Goal: Transaction & Acquisition: Purchase product/service

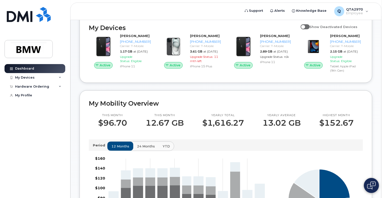
scroll to position [25, 0]
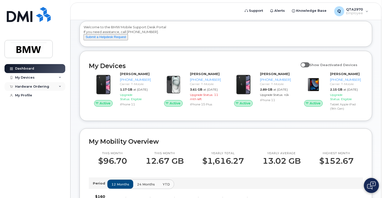
click at [33, 83] on div "Hardware Ordering" at bounding box center [35, 86] width 61 height 9
click at [28, 96] on div "My Orders" at bounding box center [26, 96] width 18 height 5
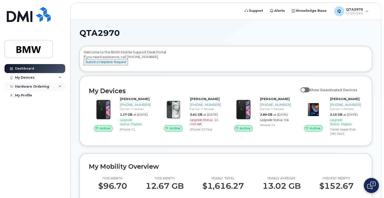
click at [41, 87] on div "Hardware Ordering" at bounding box center [32, 87] width 34 height 4
click at [30, 105] on div "New Order" at bounding box center [26, 105] width 19 height 5
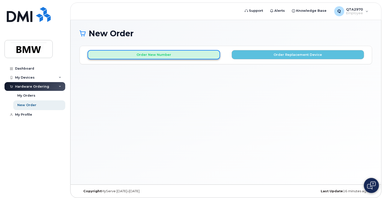
click at [160, 57] on button "Order New Number" at bounding box center [154, 54] width 132 height 9
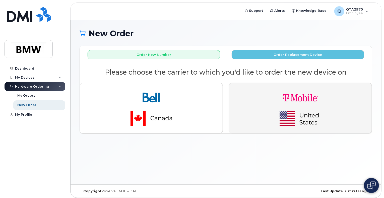
click at [300, 91] on img "button" at bounding box center [300, 108] width 70 height 42
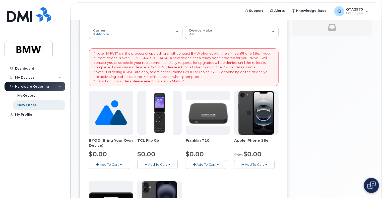
scroll to position [50, 0]
click at [261, 162] on span "Add To Cart" at bounding box center [254, 164] width 19 height 4
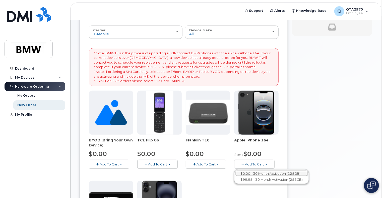
click at [266, 172] on link "$0.00 - 30 Month Activation (128GB)" at bounding box center [271, 174] width 72 height 6
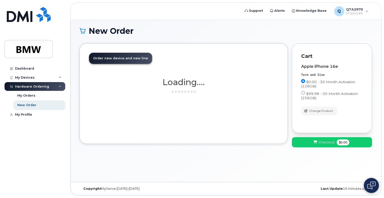
scroll to position [2, 0]
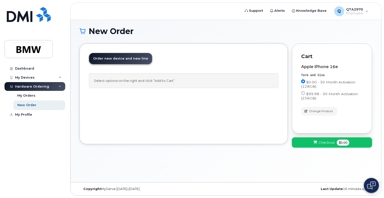
click at [330, 144] on span "Checkout" at bounding box center [326, 142] width 16 height 5
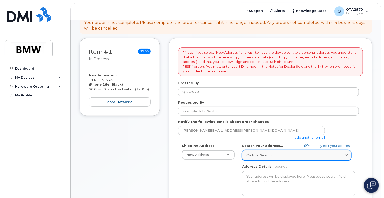
scroll to position [75, 0]
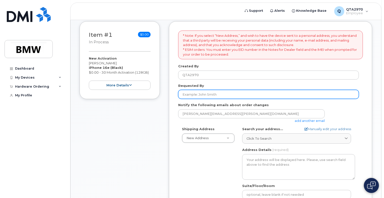
click at [214, 93] on input "Requested By" at bounding box center [268, 94] width 181 height 9
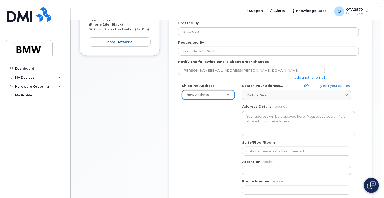
scroll to position [125, 0]
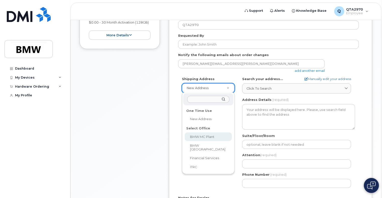
select select
type textarea "[STREET_ADDRESS] Greer [US_STATE] 29651-6731"
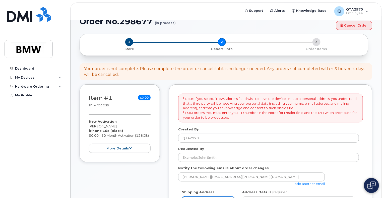
scroll to position [0, 0]
